Goal: Find specific page/section: Find specific page/section

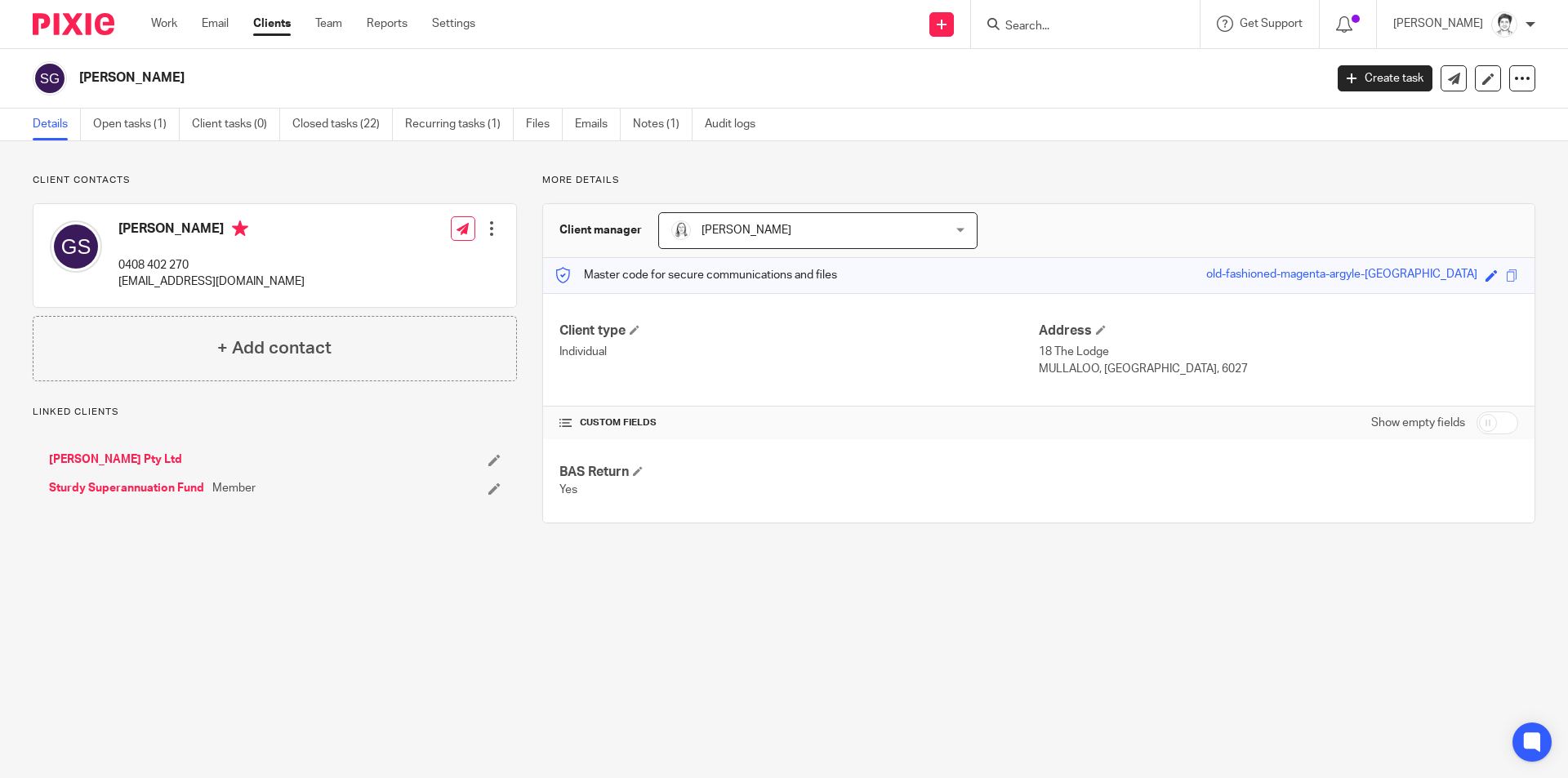
drag, startPoint x: 1073, startPoint y: 25, endPoint x: 1055, endPoint y: 38, distance: 22.2
click at [1070, 27] on input "Search" at bounding box center [1077, 27] width 147 height 14
click at [1045, 32] on input "Search" at bounding box center [1077, 27] width 147 height 14
click at [1047, 38] on div at bounding box center [1084, 24] width 229 height 48
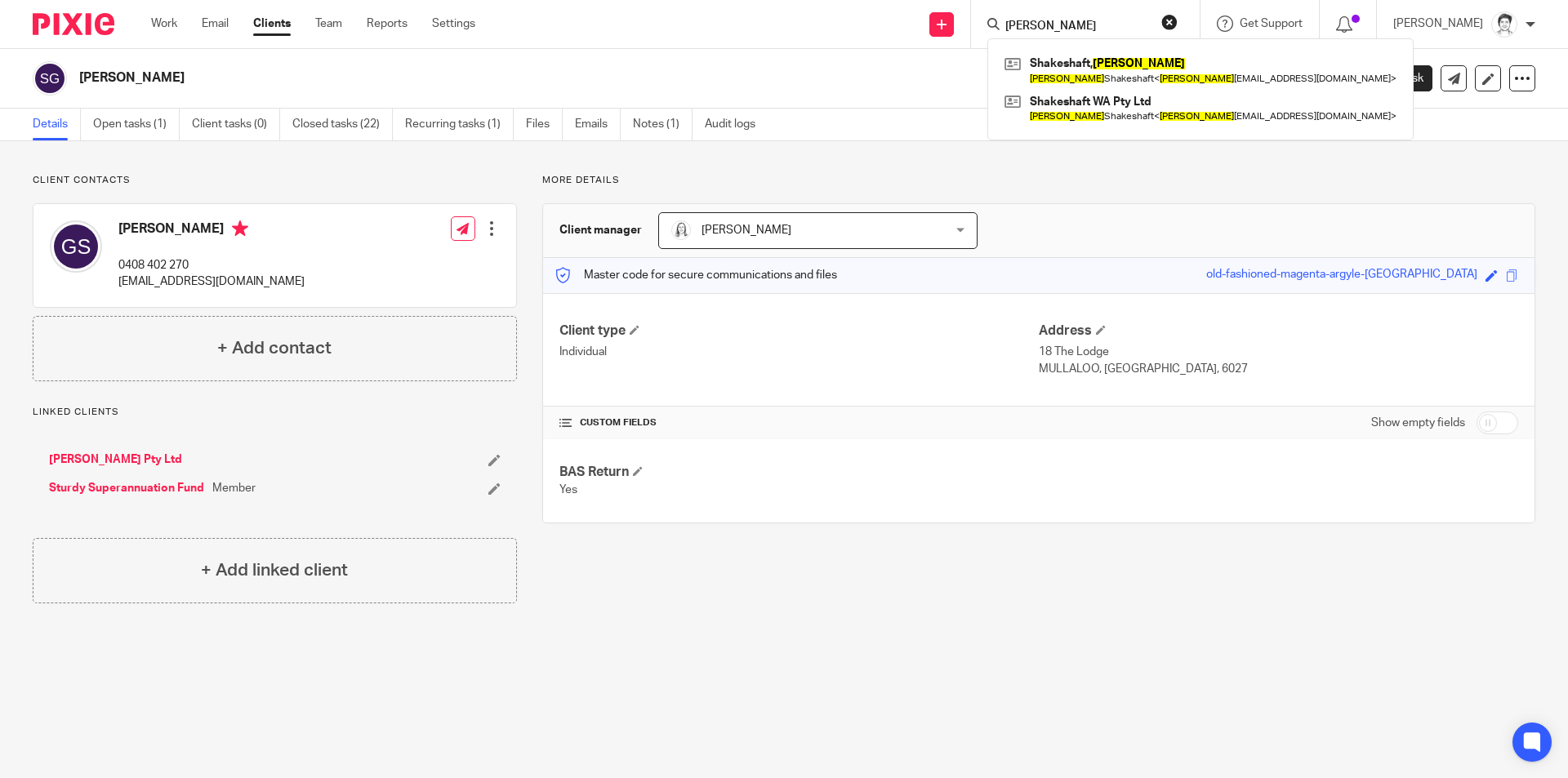
drag, startPoint x: 1073, startPoint y: 24, endPoint x: 1001, endPoint y: 24, distance: 72.0
click at [1001, 24] on div "eleanor" at bounding box center [1082, 25] width 191 height 21
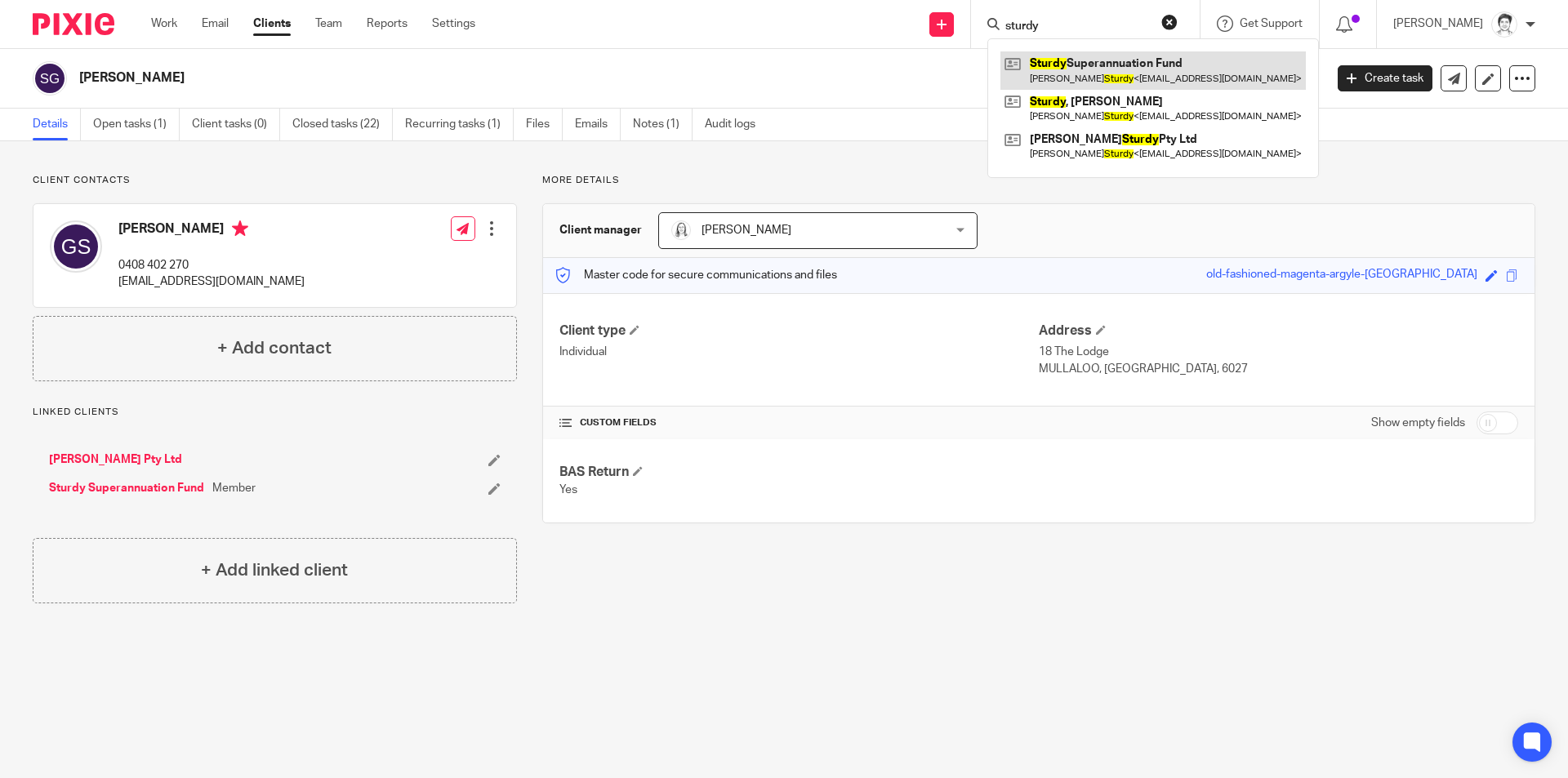
type input "sturdy"
click at [1095, 67] on link at bounding box center [1153, 70] width 305 height 38
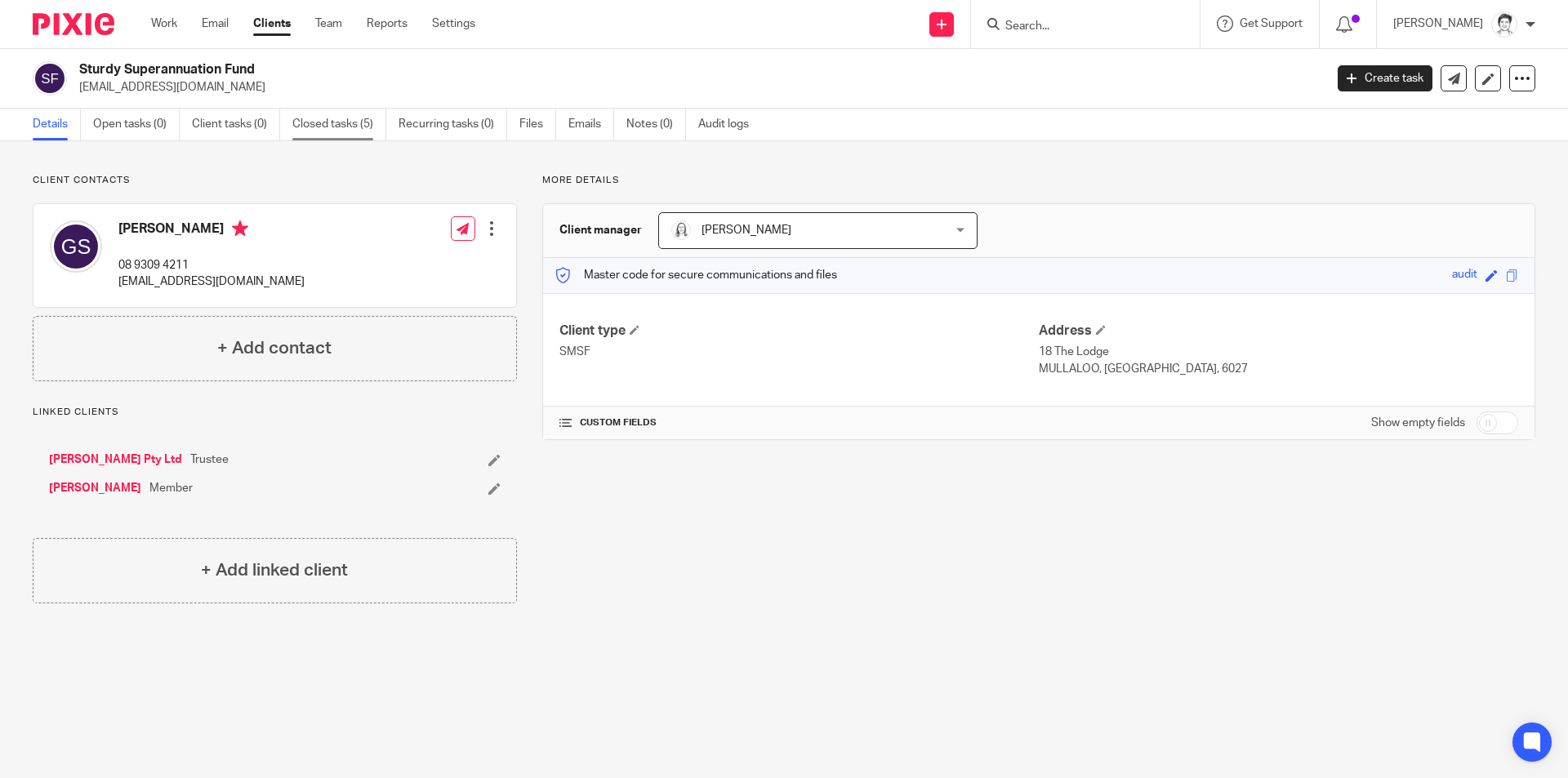
click at [323, 126] on link "Closed tasks (5)" at bounding box center [339, 124] width 94 height 32
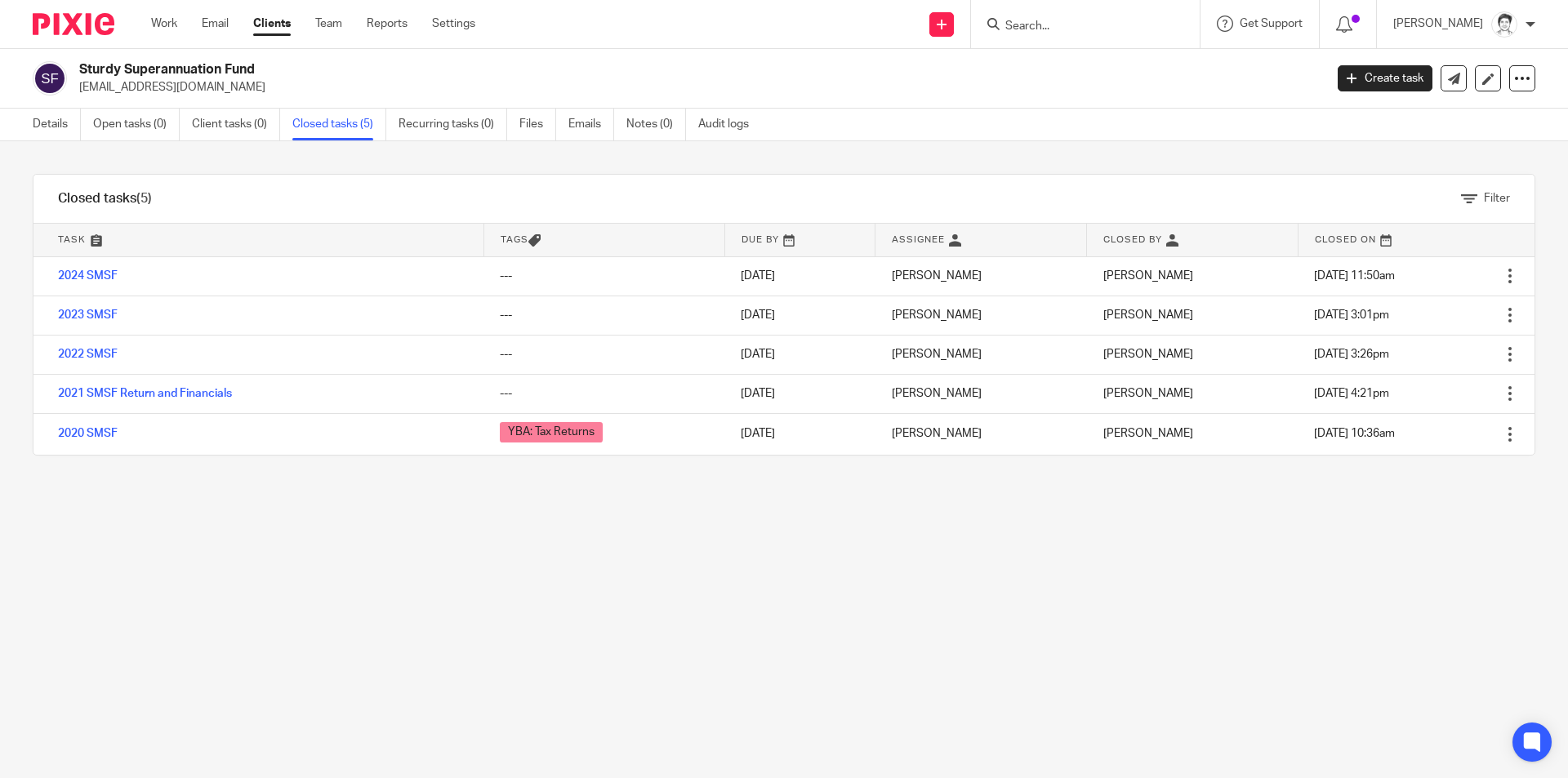
click at [101, 280] on link "2024 SMSF" at bounding box center [87, 276] width 60 height 11
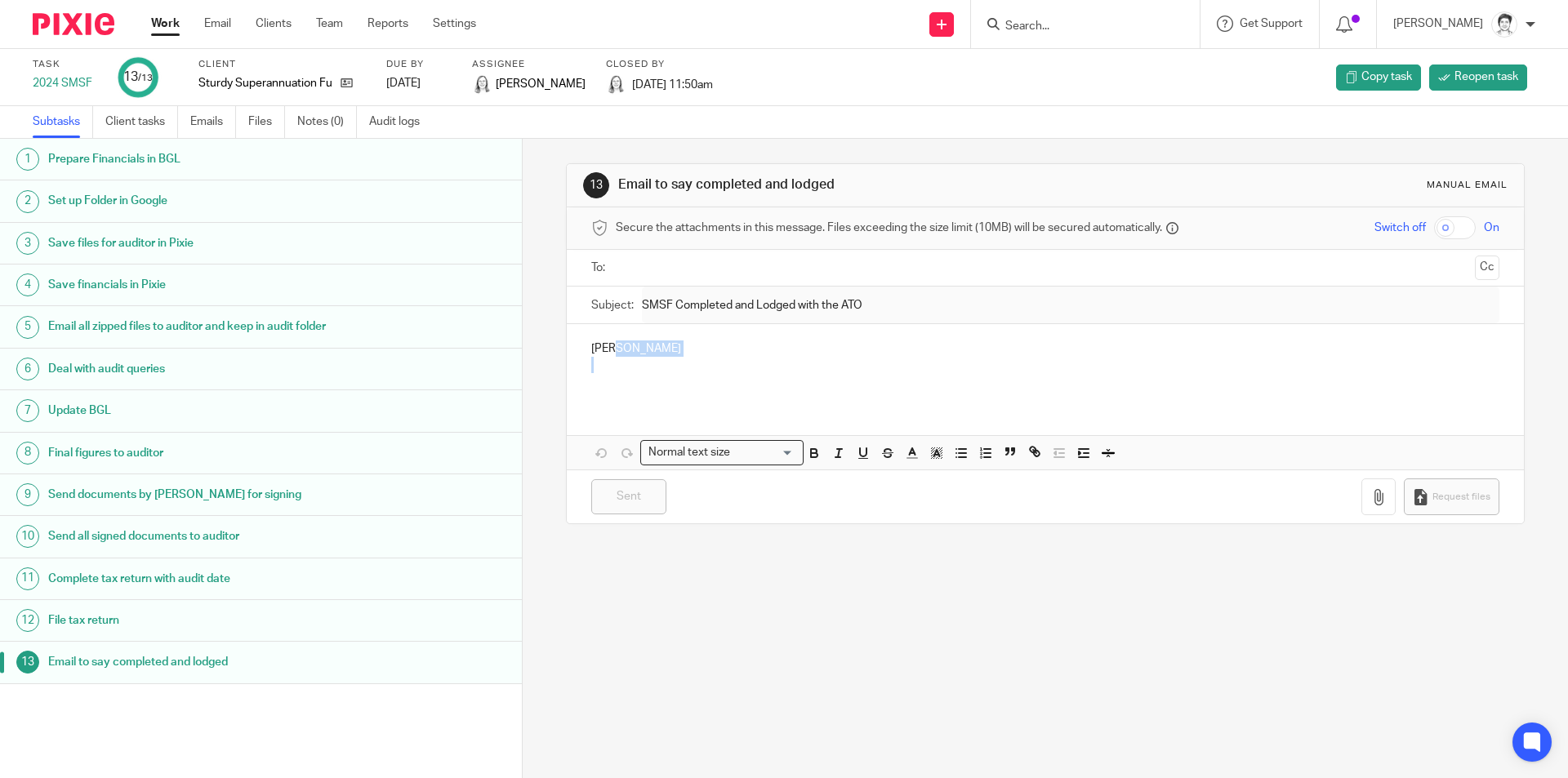
drag, startPoint x: 640, startPoint y: 338, endPoint x: 654, endPoint y: 381, distance: 45.2
click at [630, 380] on div "Gary" at bounding box center [1044, 363] width 956 height 79
click at [602, 349] on p "Gary" at bounding box center [1044, 348] width 907 height 16
drag, startPoint x: 624, startPoint y: 351, endPoint x: 542, endPoint y: 350, distance: 82.0
click at [542, 350] on div "13 Email to say completed and lodged Manual email Secure the attachments in thi…" at bounding box center [1045, 458] width 1045 height 639
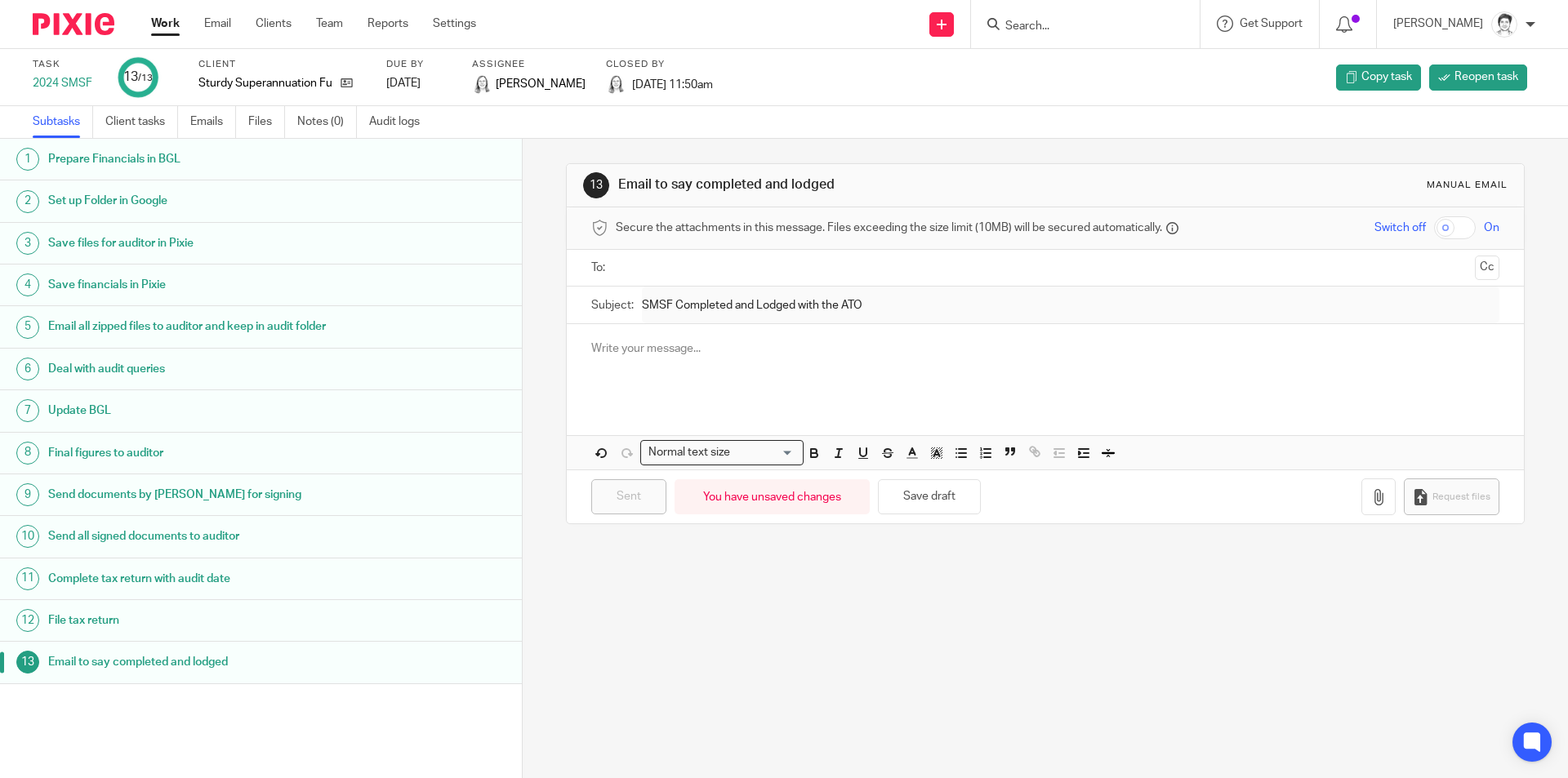
click at [431, 565] on link "11 Complete tax return with audit date" at bounding box center [261, 579] width 522 height 41
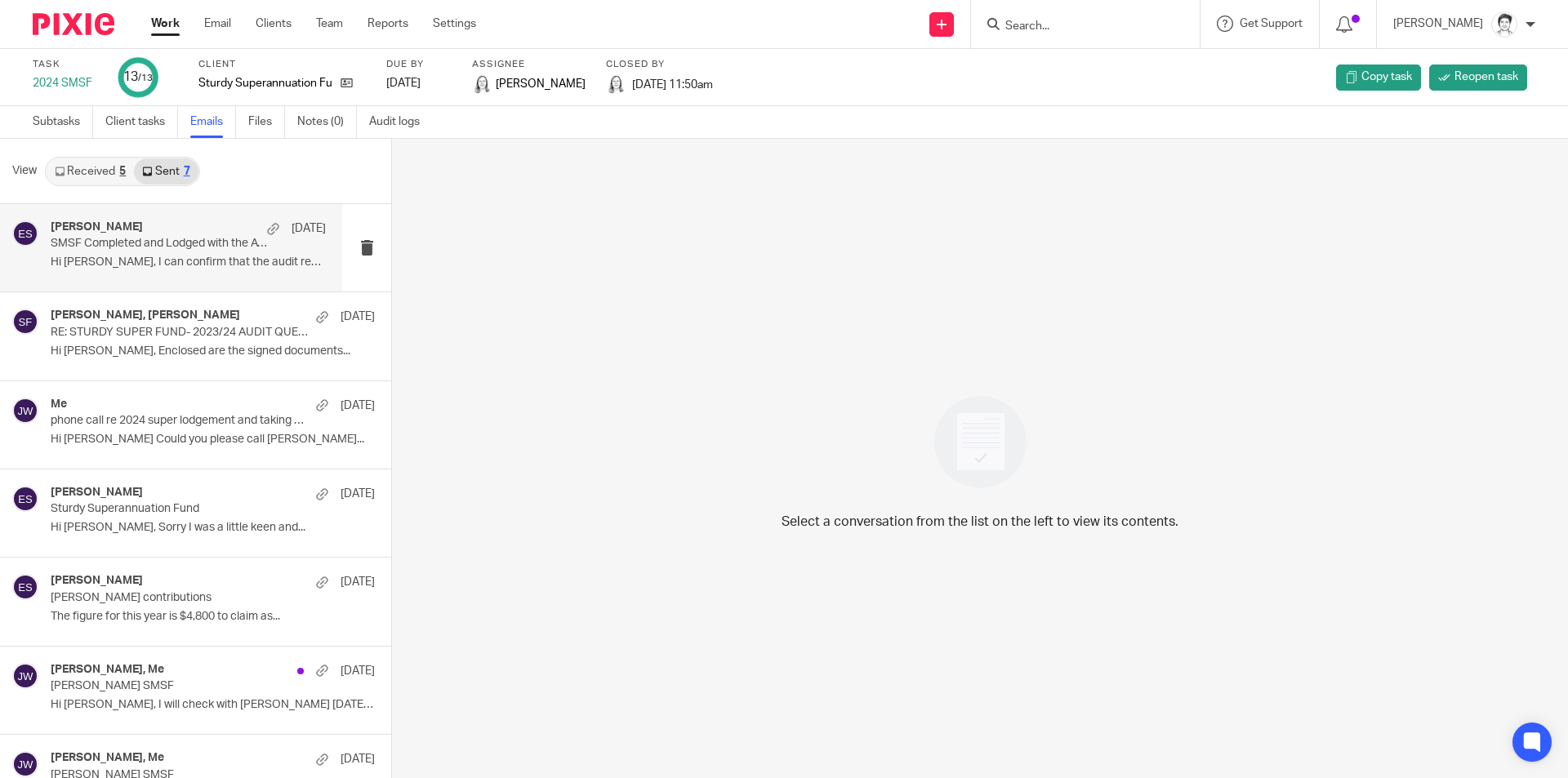
click at [128, 269] on p "Hi Gary, I can confirm that the audit report..." at bounding box center [188, 262] width 275 height 14
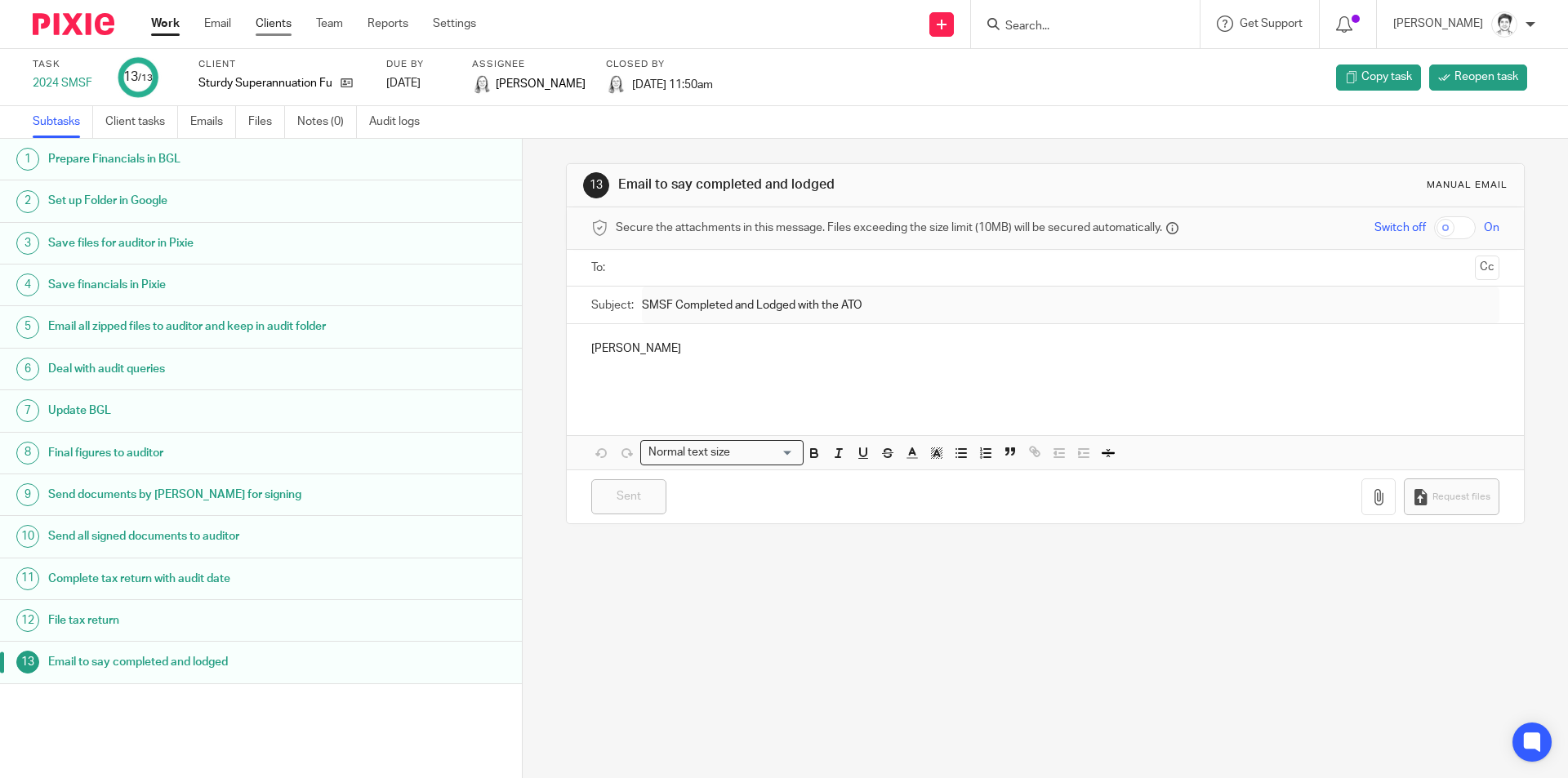
click at [273, 22] on link "Clients" at bounding box center [273, 23] width 36 height 16
